Goal: Find specific page/section: Find specific page/section

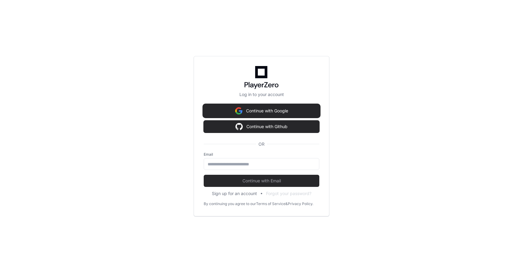
click at [248, 110] on button "Continue with Google" at bounding box center [262, 111] width 116 height 12
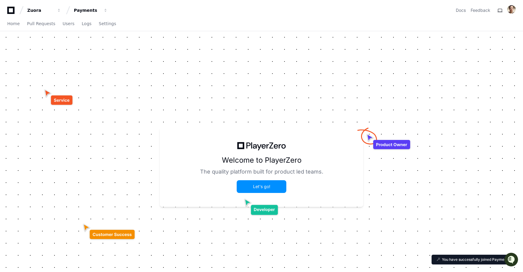
click at [265, 191] on button "Let's go!" at bounding box center [261, 187] width 48 height 12
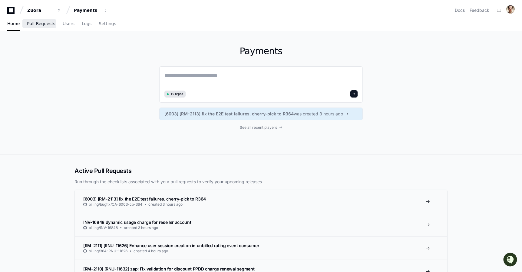
click at [34, 20] on link "Pull Requests" at bounding box center [41, 24] width 28 height 14
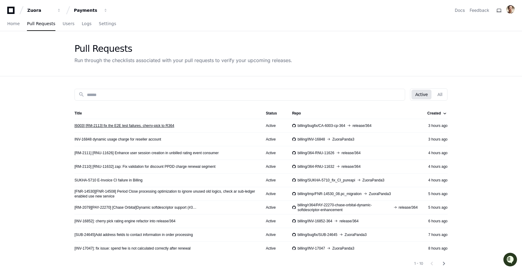
click at [136, 125] on link "[6003] [RM-2113] fix the E2E test failures. cherry-pick to R364" at bounding box center [125, 125] width 100 height 5
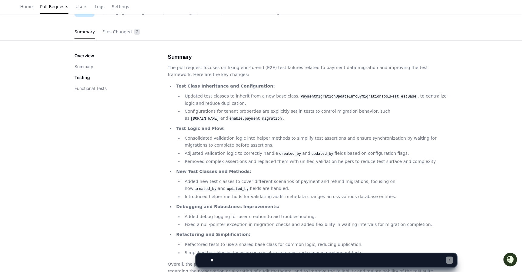
scroll to position [60, 0]
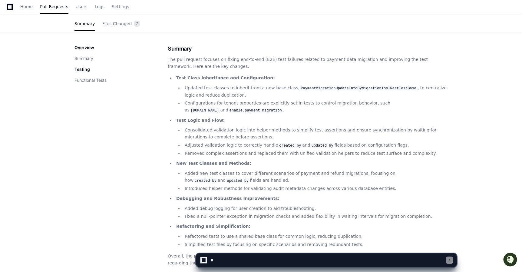
click at [245, 261] on textarea at bounding box center [328, 260] width 237 height 13
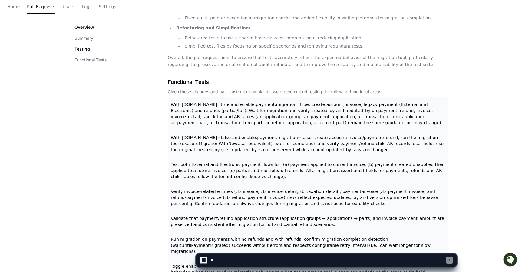
scroll to position [0, 0]
